Goal: Navigation & Orientation: Find specific page/section

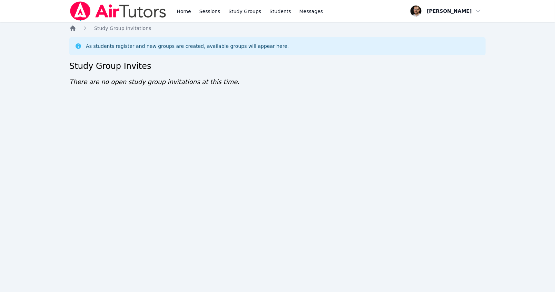
click at [74, 31] on icon "Breadcrumb" at bounding box center [73, 29] width 6 height 6
click at [72, 27] on icon "Breadcrumb" at bounding box center [73, 29] width 6 height 6
